Goal: Task Accomplishment & Management: Manage account settings

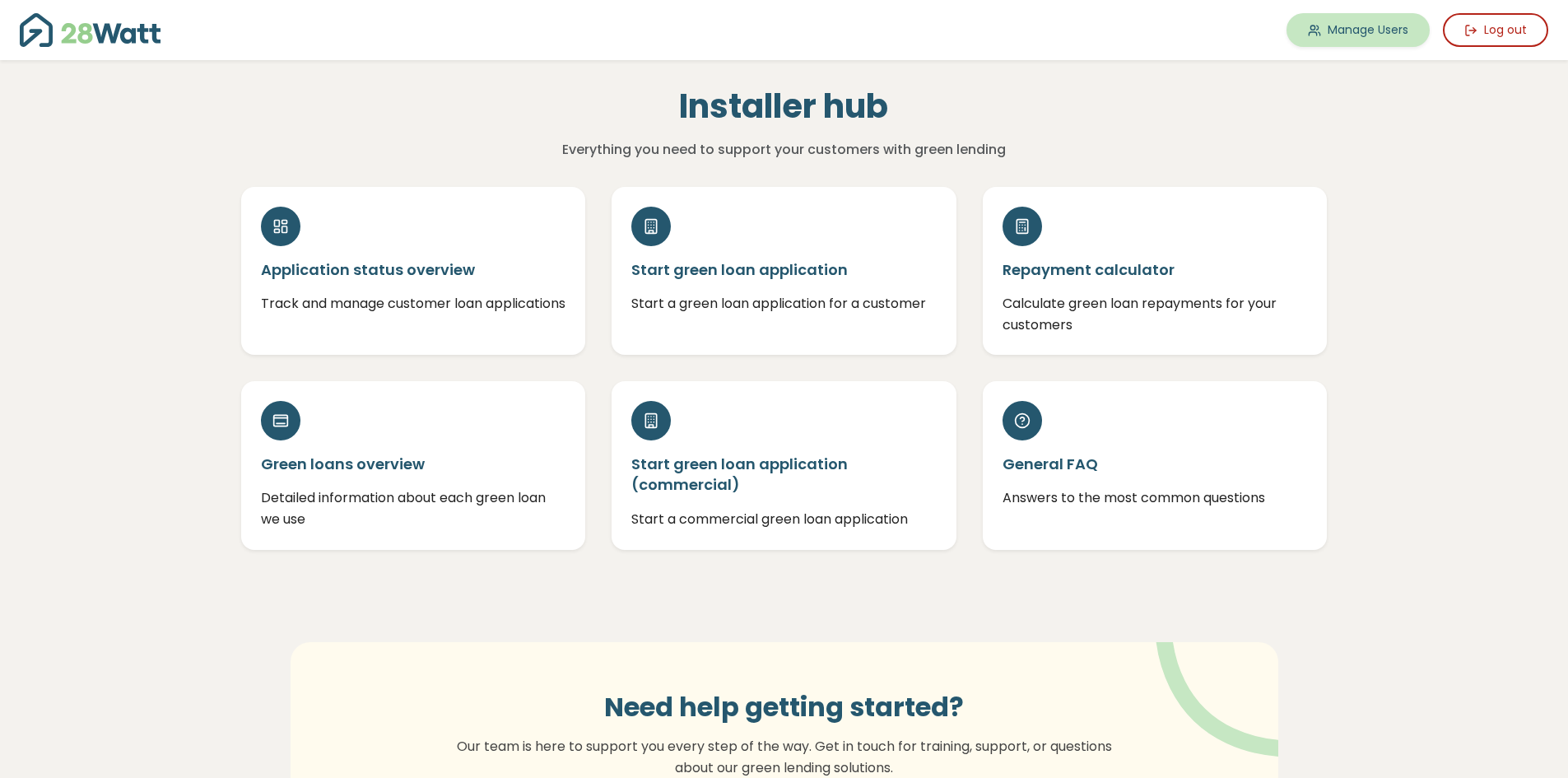
click at [1343, 35] on link "Manage Users" at bounding box center [1357, 29] width 143 height 34
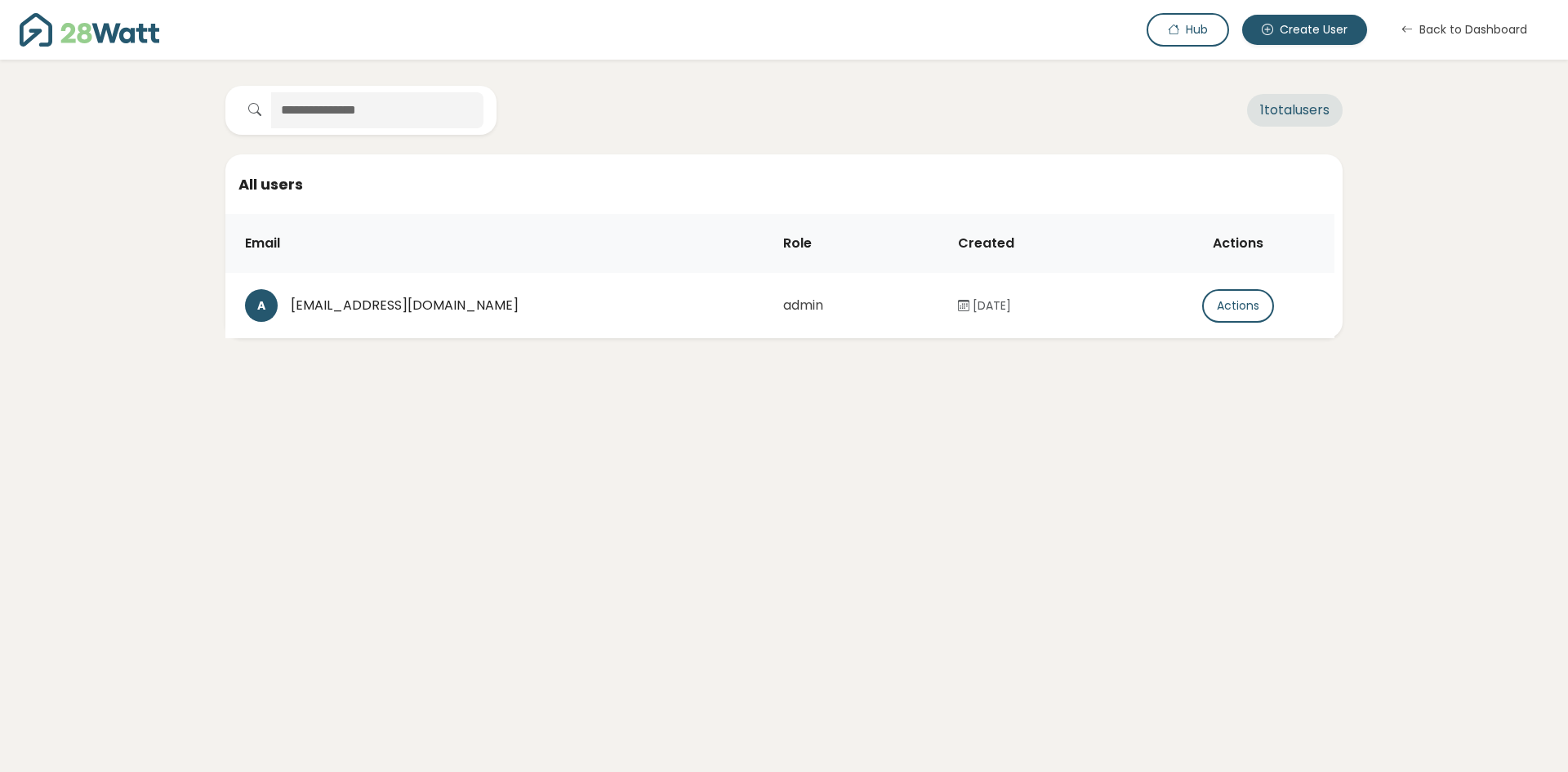
click at [1495, 24] on button "Back to Dashboard" at bounding box center [1465, 29] width 168 height 33
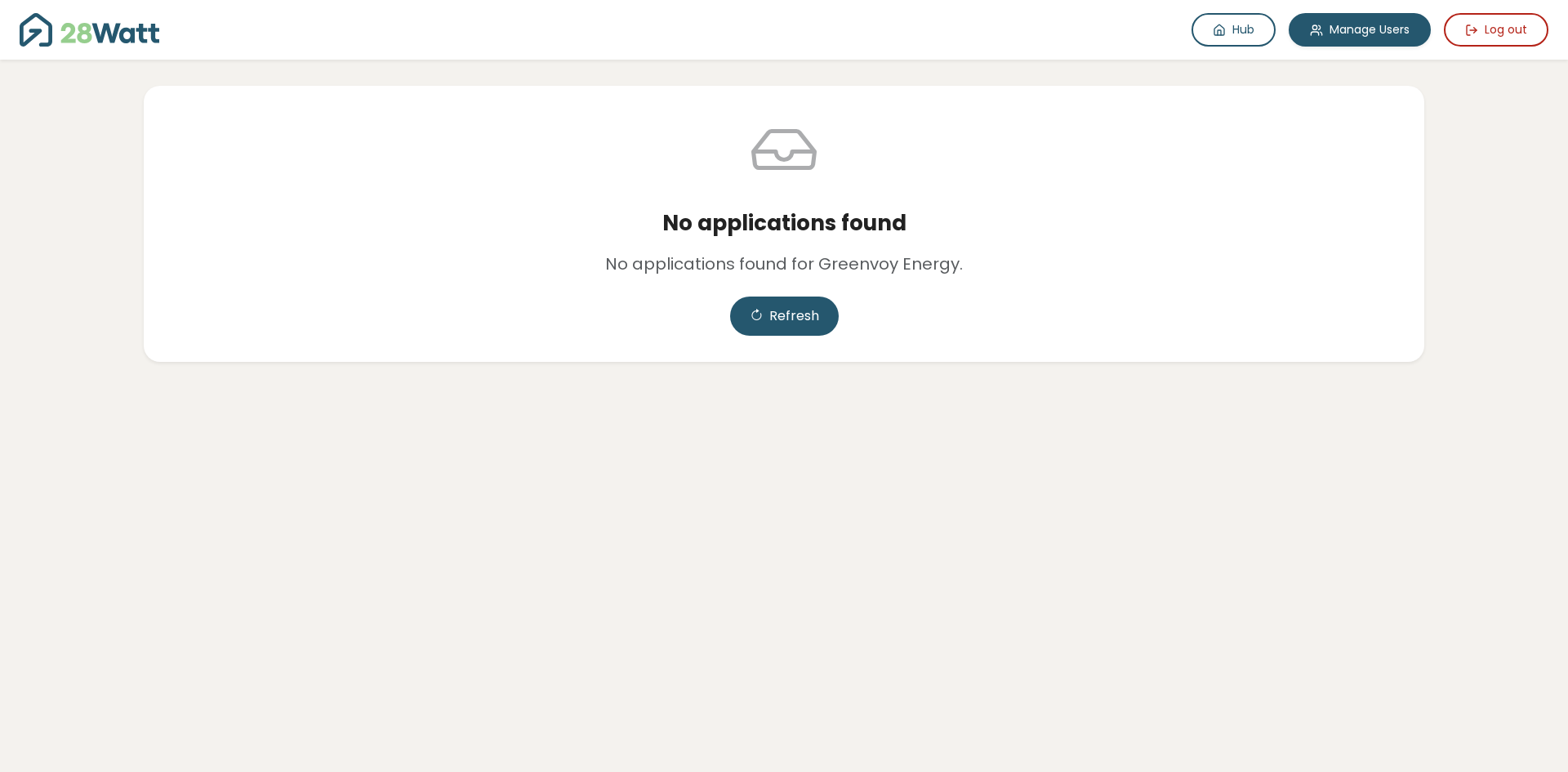
click at [85, 24] on img at bounding box center [90, 29] width 139 height 33
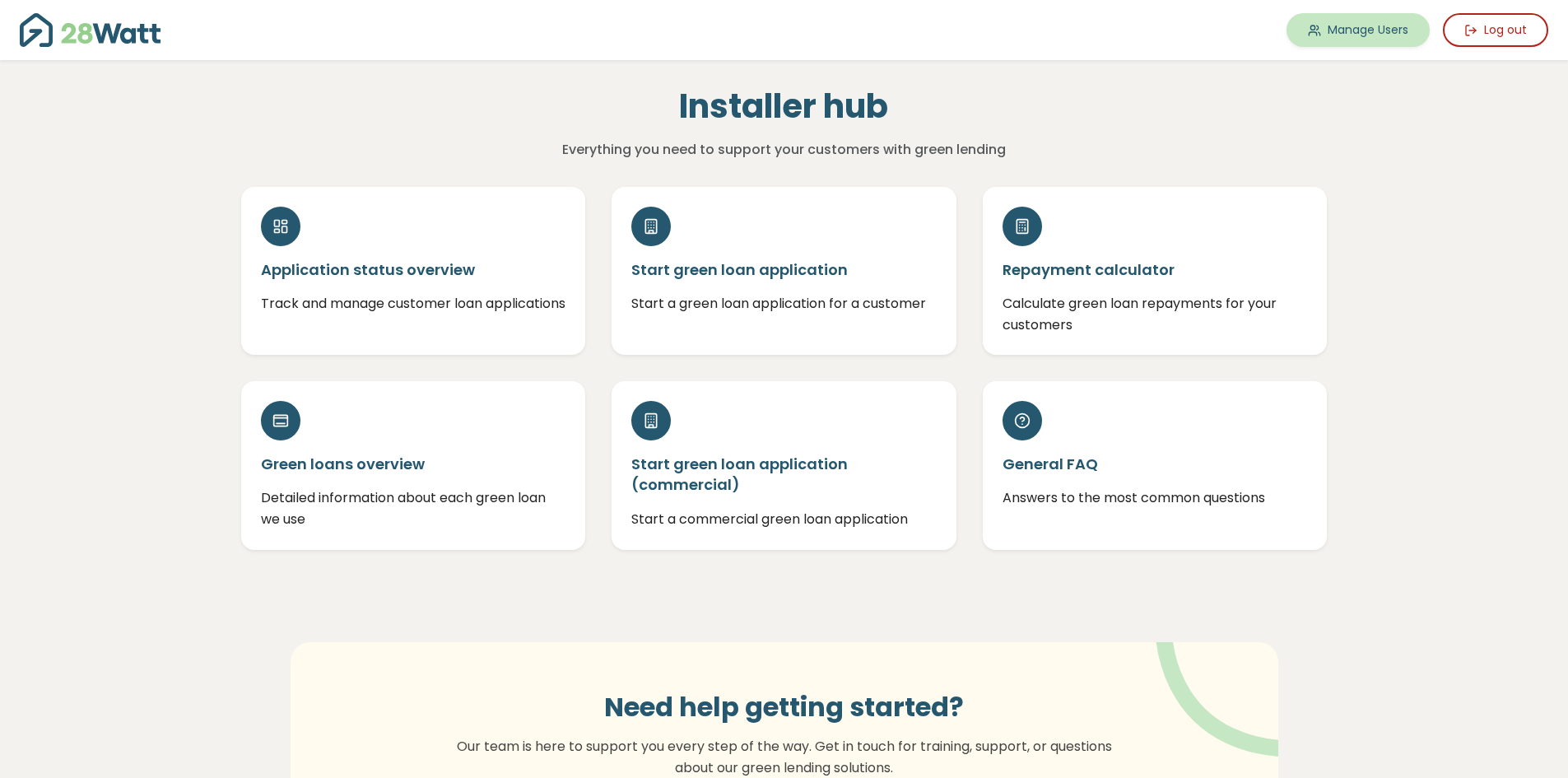
click at [1397, 27] on link "Manage Users" at bounding box center [1357, 29] width 143 height 34
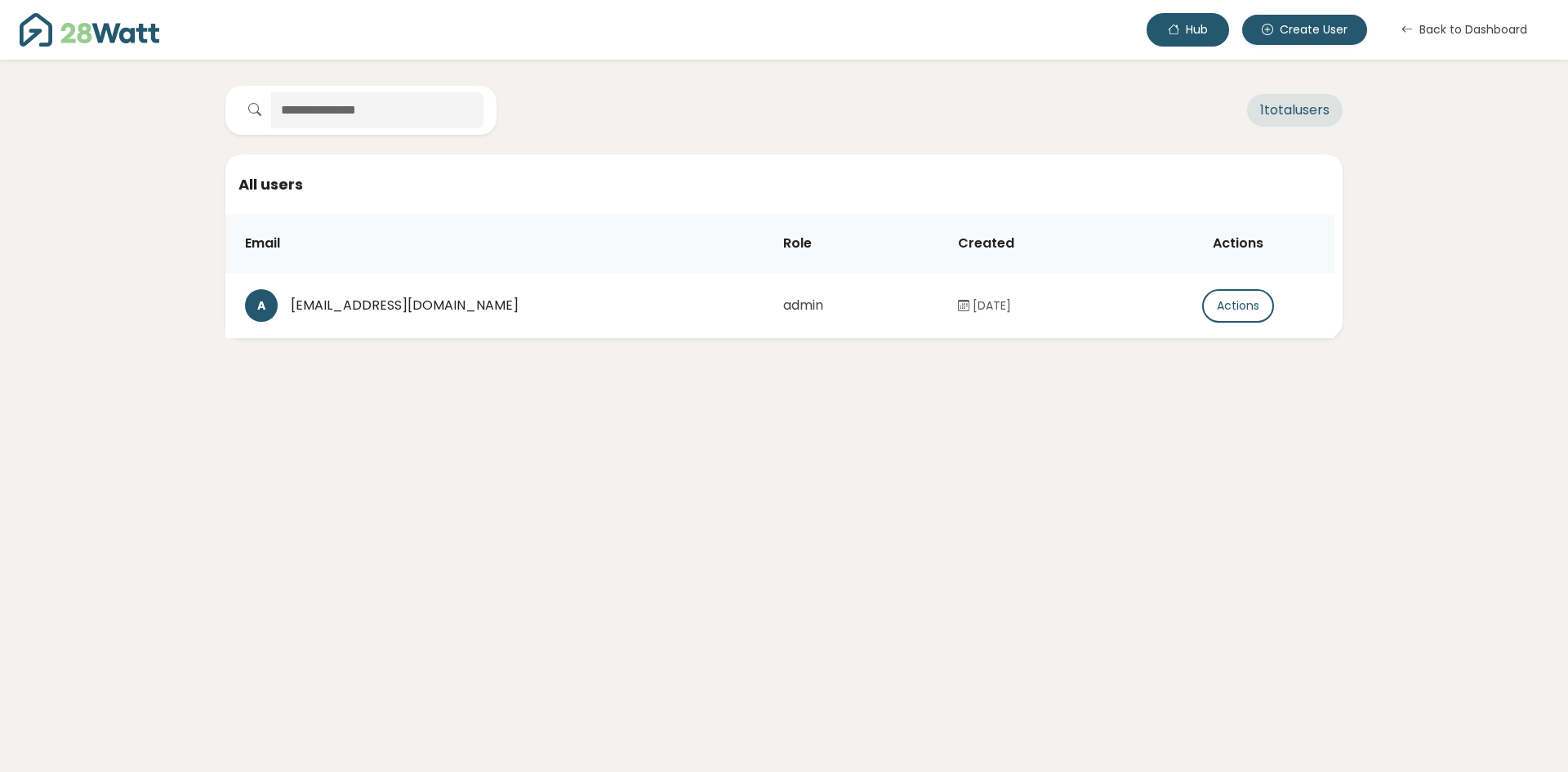
click at [1200, 33] on button "Hub" at bounding box center [1188, 29] width 82 height 33
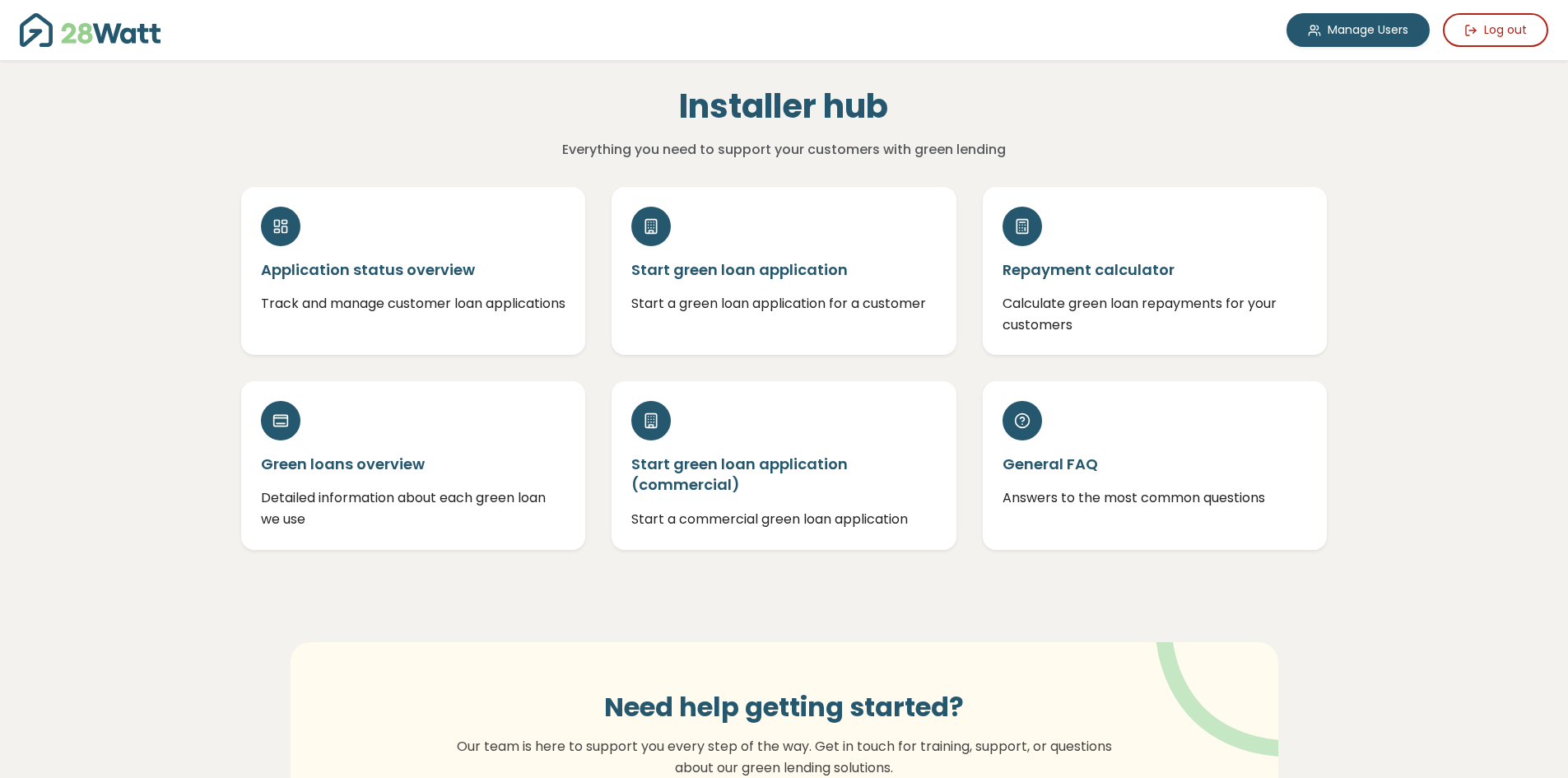
click at [109, 32] on img at bounding box center [90, 29] width 140 height 34
click at [1376, 20] on link "Manage Users" at bounding box center [1357, 29] width 143 height 34
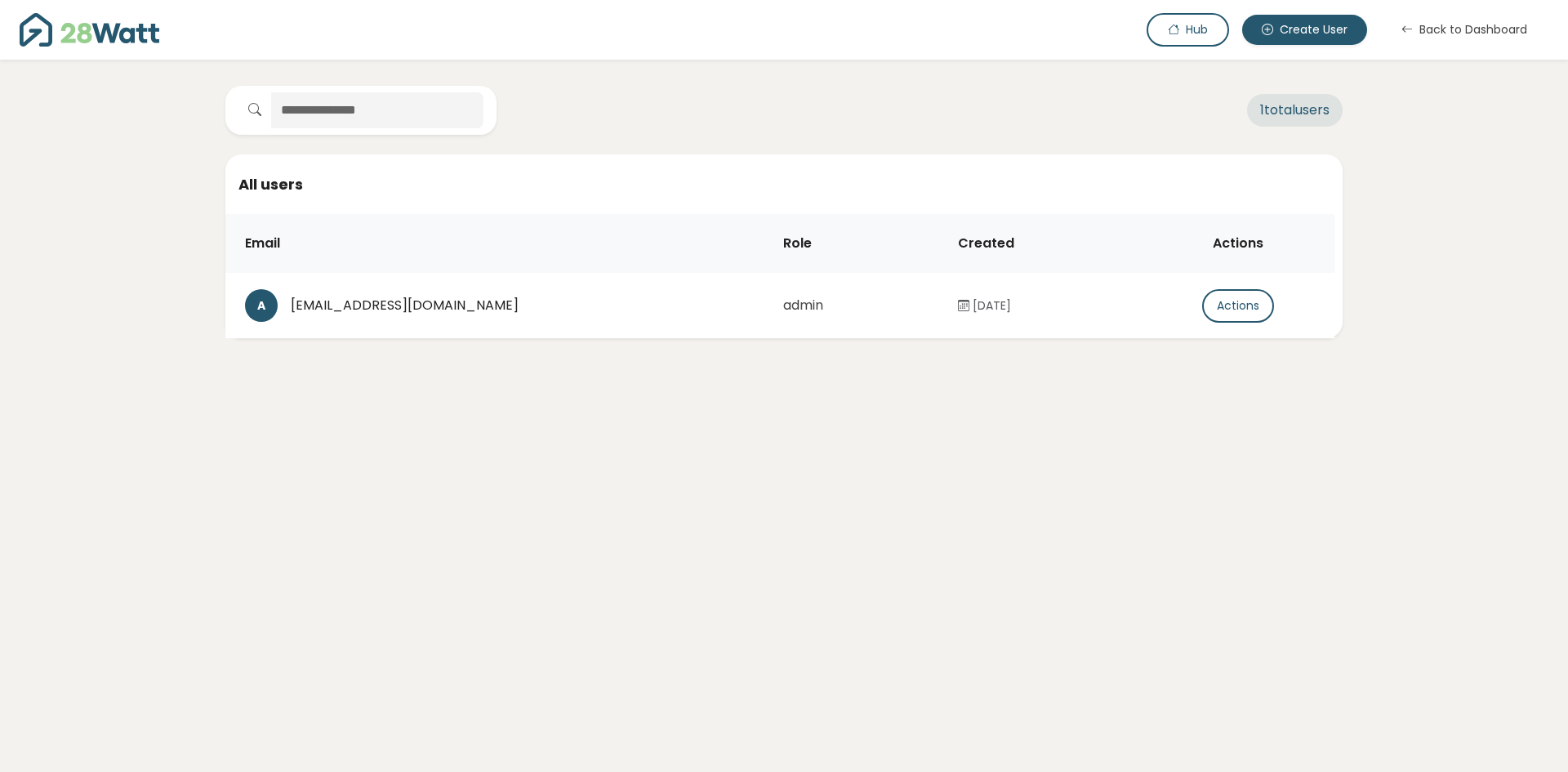
click at [1450, 32] on button "Back to Dashboard" at bounding box center [1465, 29] width 168 height 33
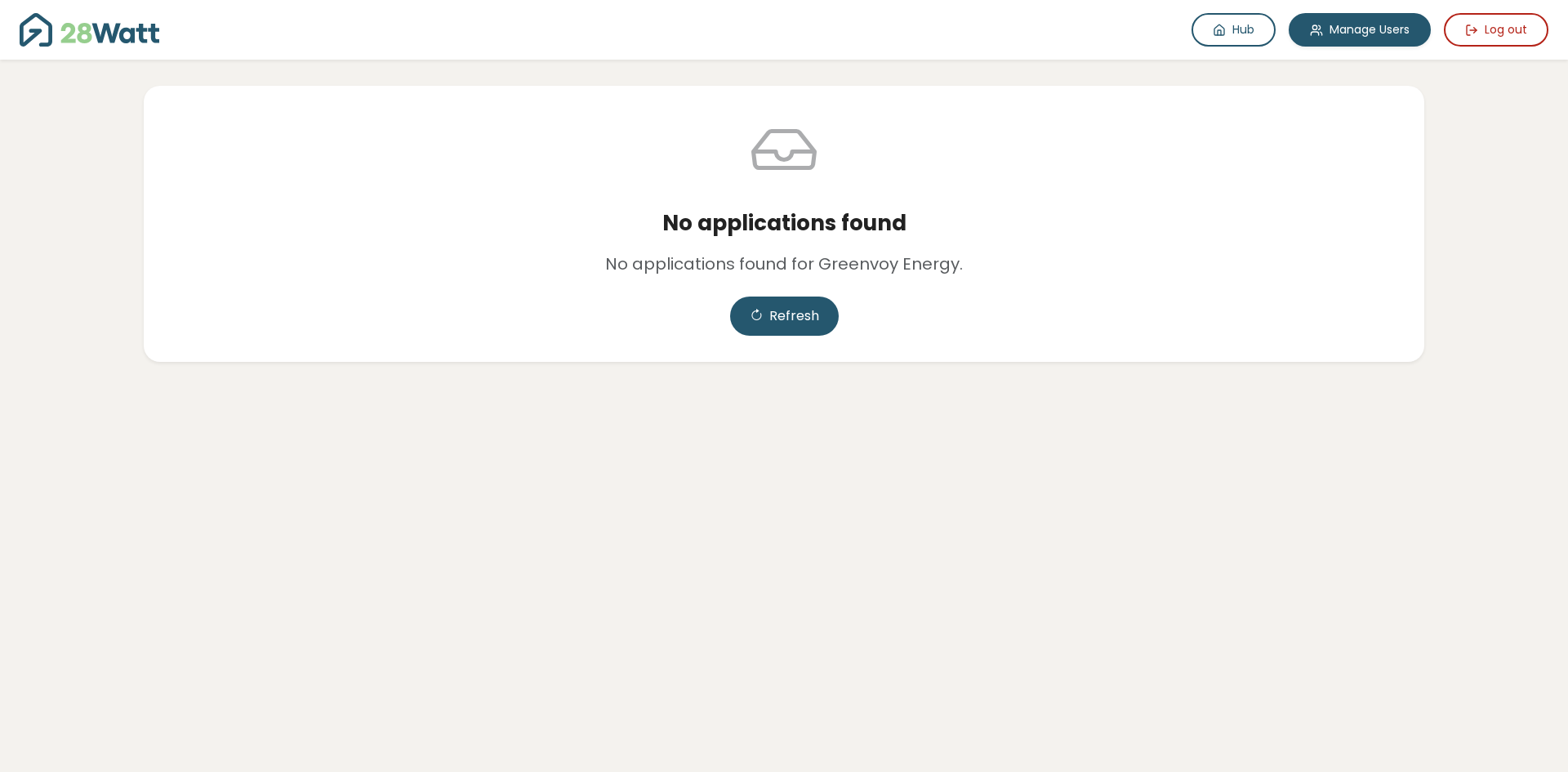
click at [134, 25] on img at bounding box center [90, 29] width 139 height 33
